Goal: Task Accomplishment & Management: Manage account settings

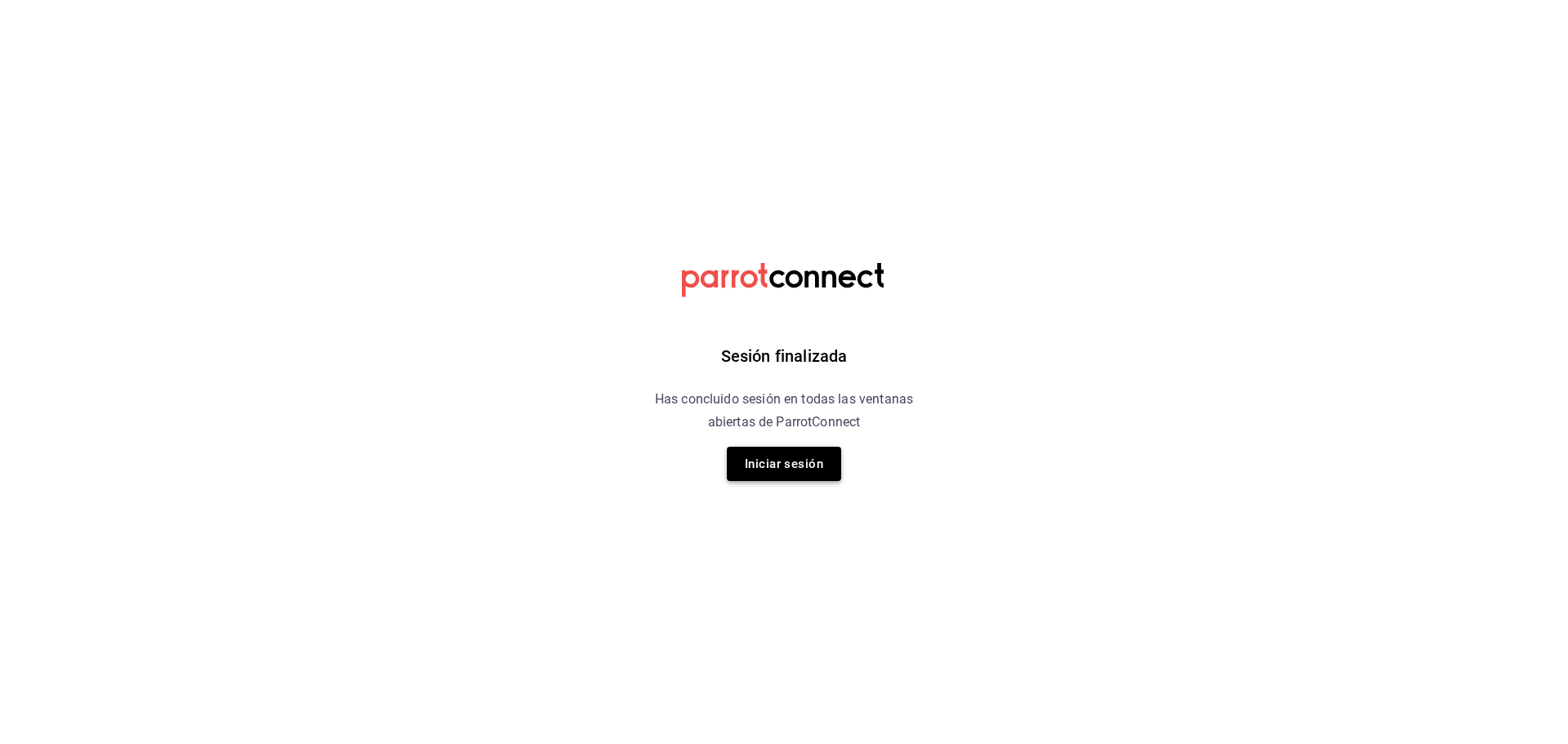
click at [752, 453] on button "Iniciar sesión" at bounding box center [784, 463] width 114 height 34
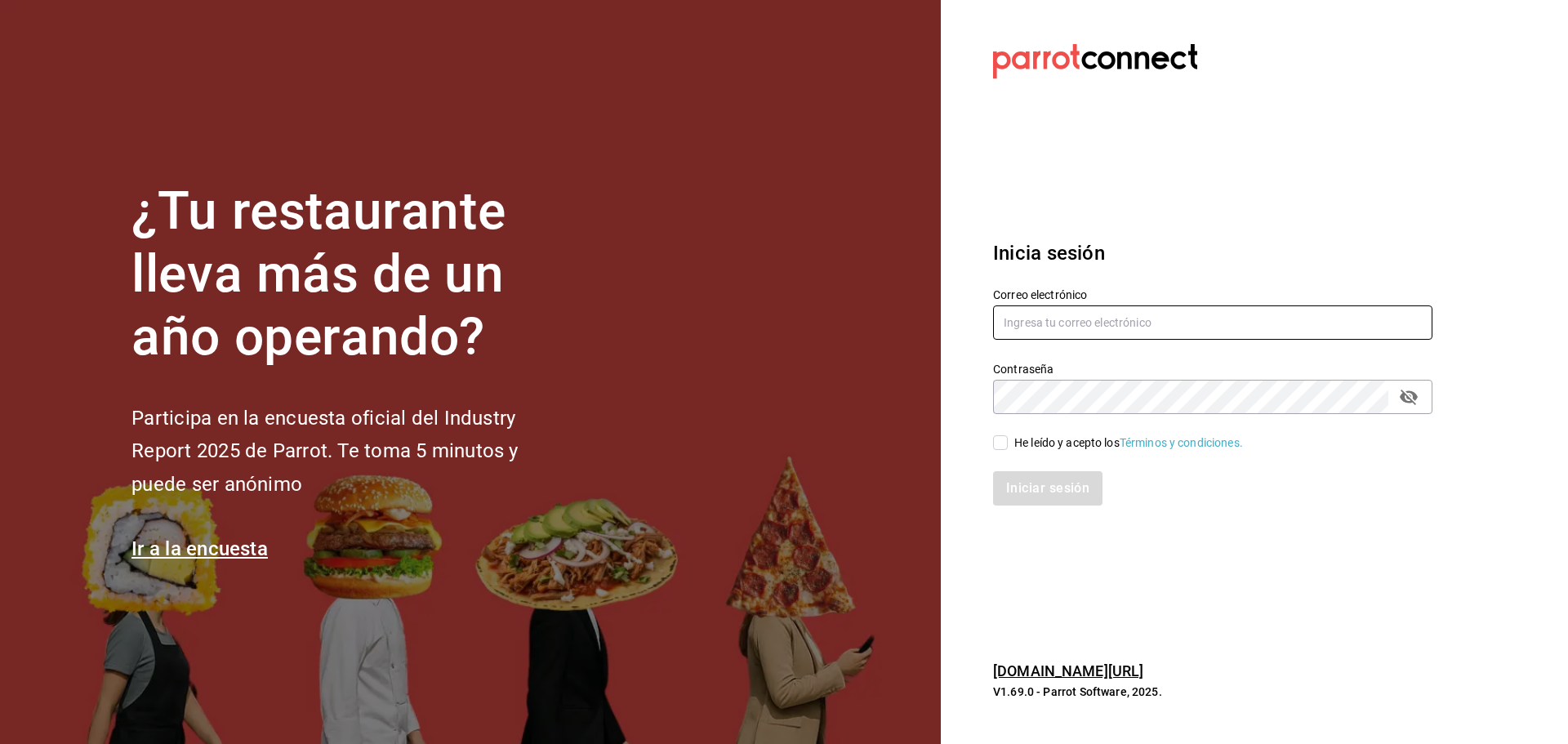
type input "[EMAIL_ADDRESS][DOMAIN_NAME]"
click at [976, 444] on div "He leído y acepto los Términos y condiciones." at bounding box center [1203, 432] width 459 height 38
click at [988, 444] on div "He leído y acepto los Términos y condiciones." at bounding box center [1203, 432] width 459 height 38
click at [1002, 440] on input "He leído y acepto los Términos y condiciones." at bounding box center [1000, 442] width 15 height 15
checkbox input "true"
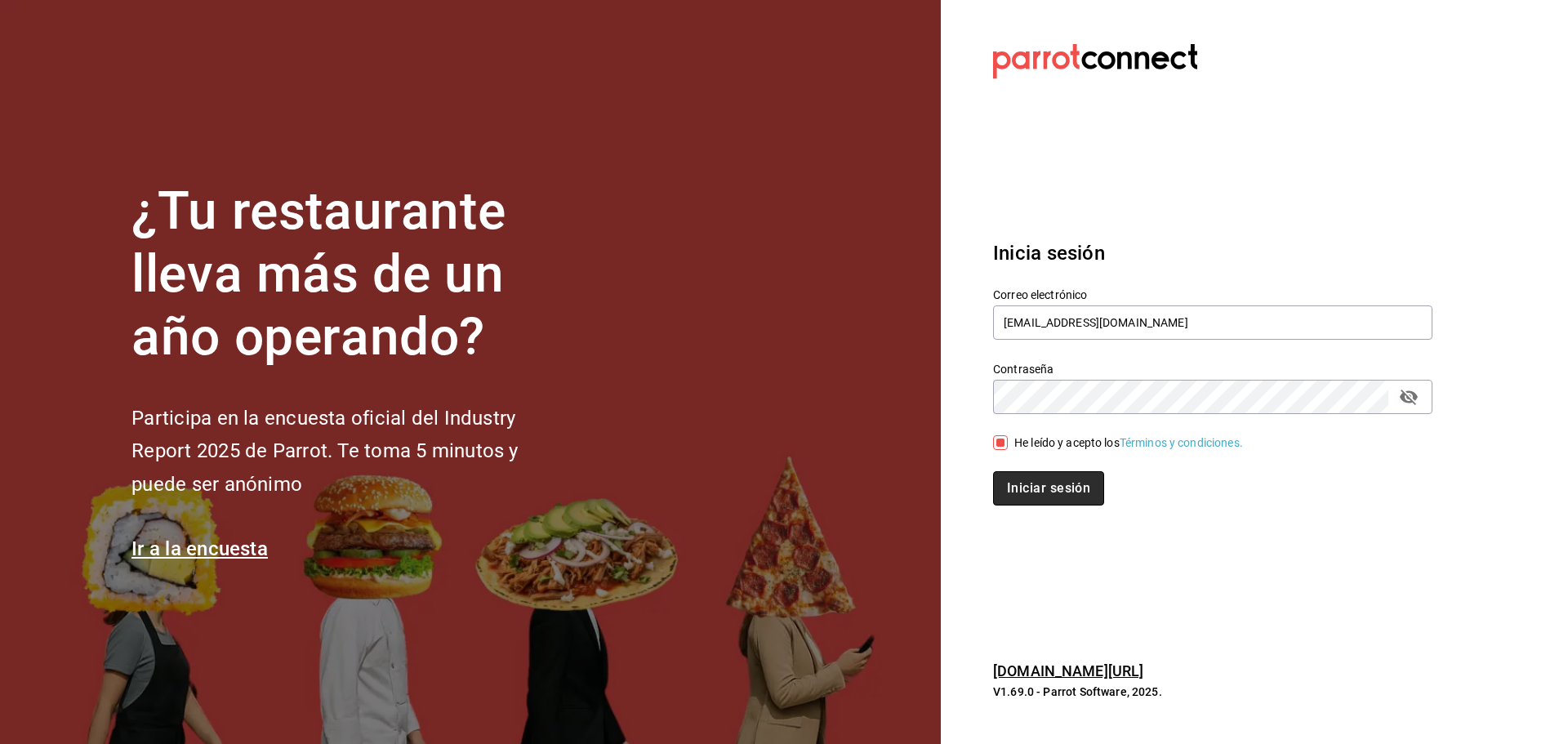
click at [1034, 493] on button "Iniciar sesión" at bounding box center [1048, 488] width 111 height 34
